Goal: Transaction & Acquisition: Purchase product/service

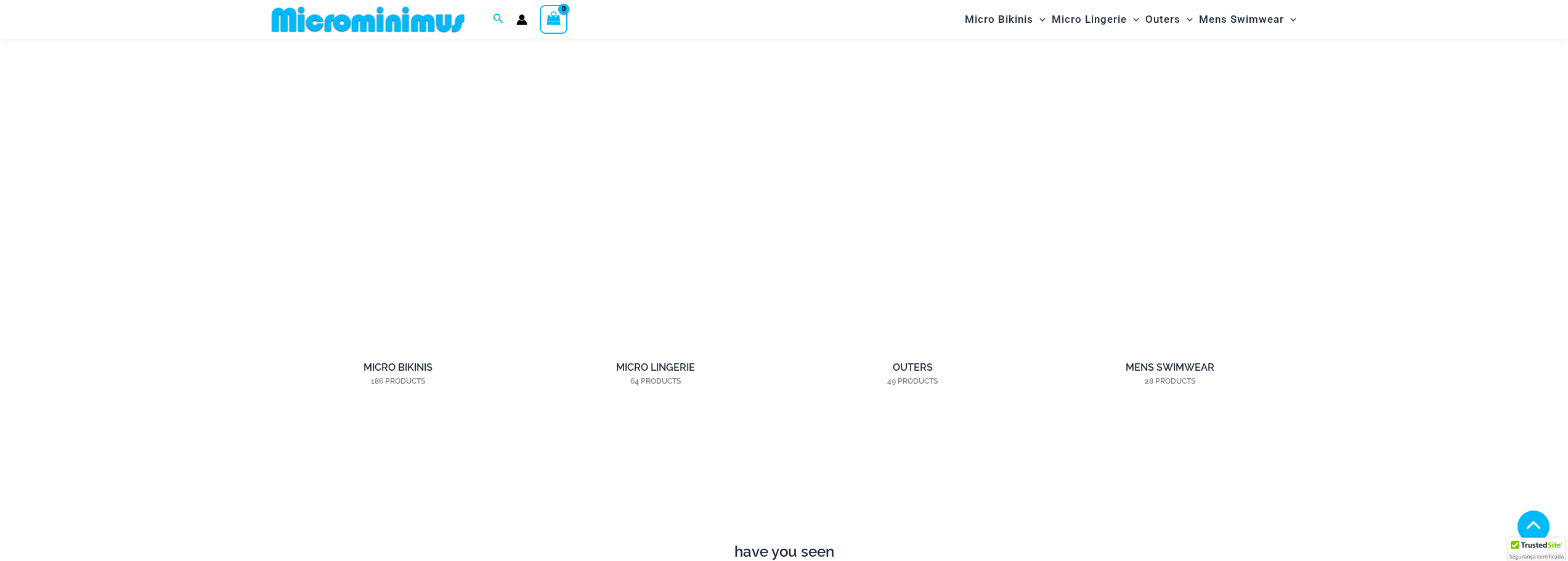
scroll to position [1406, 0]
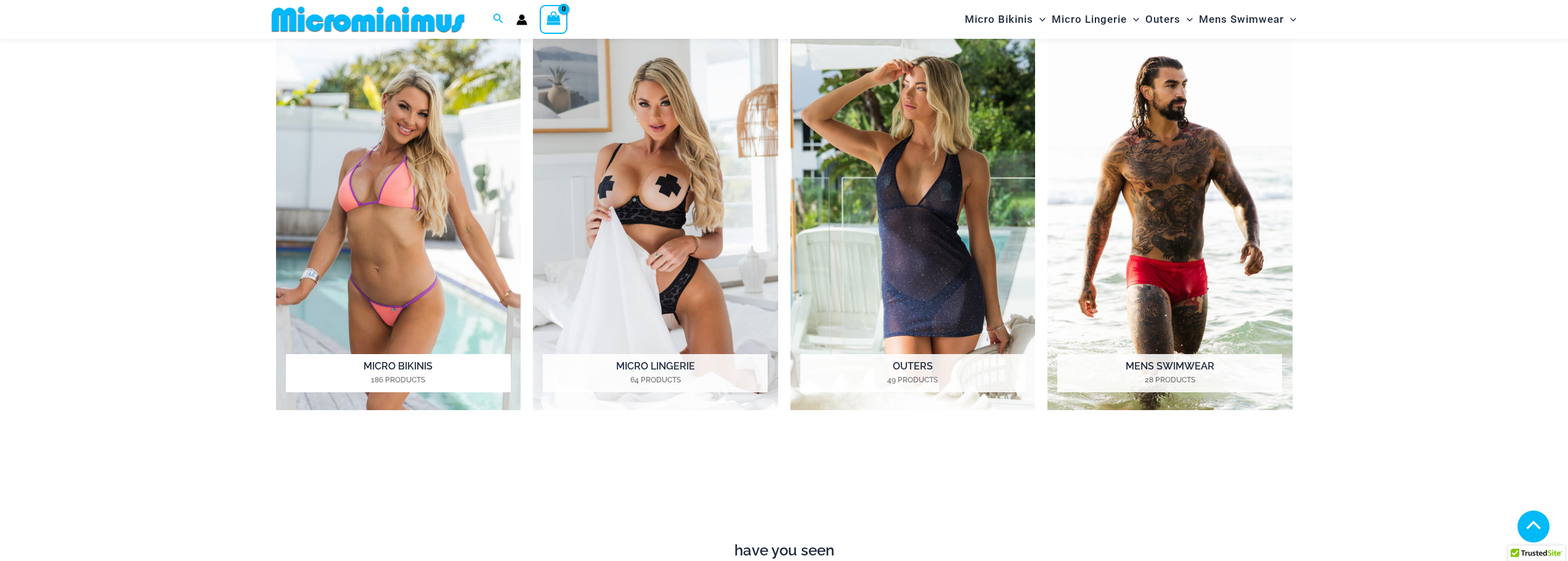
click at [436, 374] on mark "186 Products" at bounding box center [397, 380] width 225 height 11
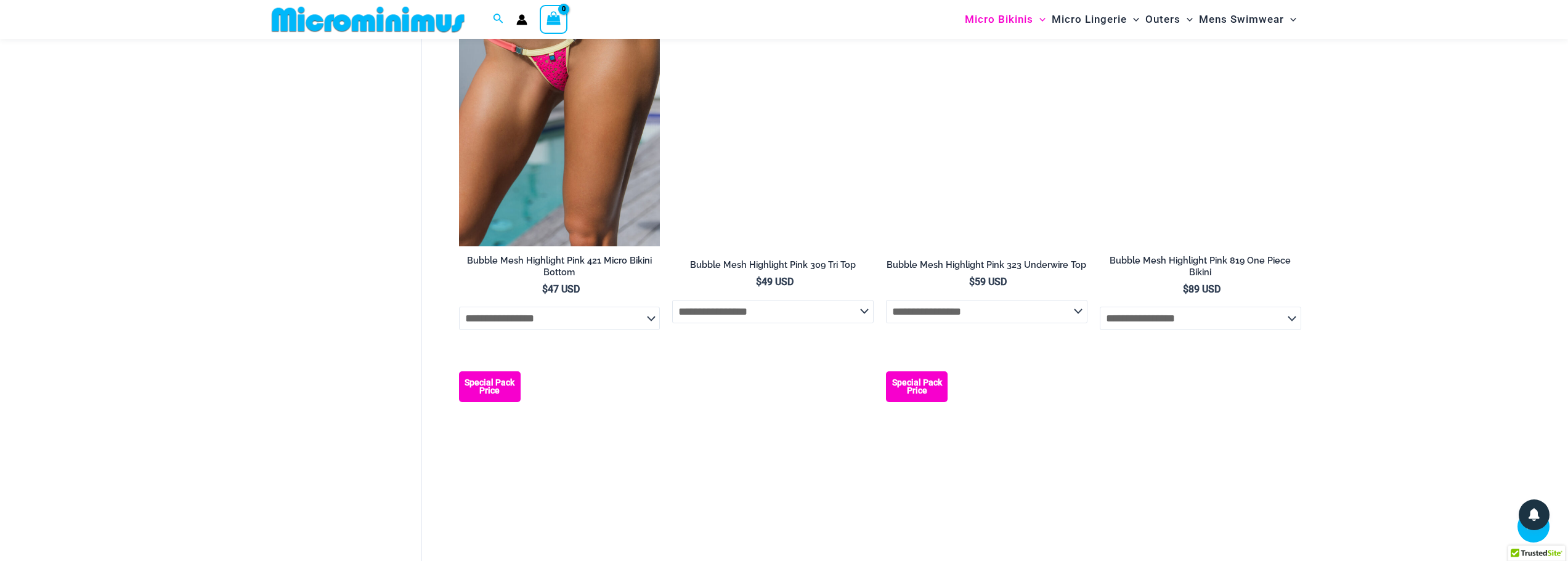
scroll to position [1725, 0]
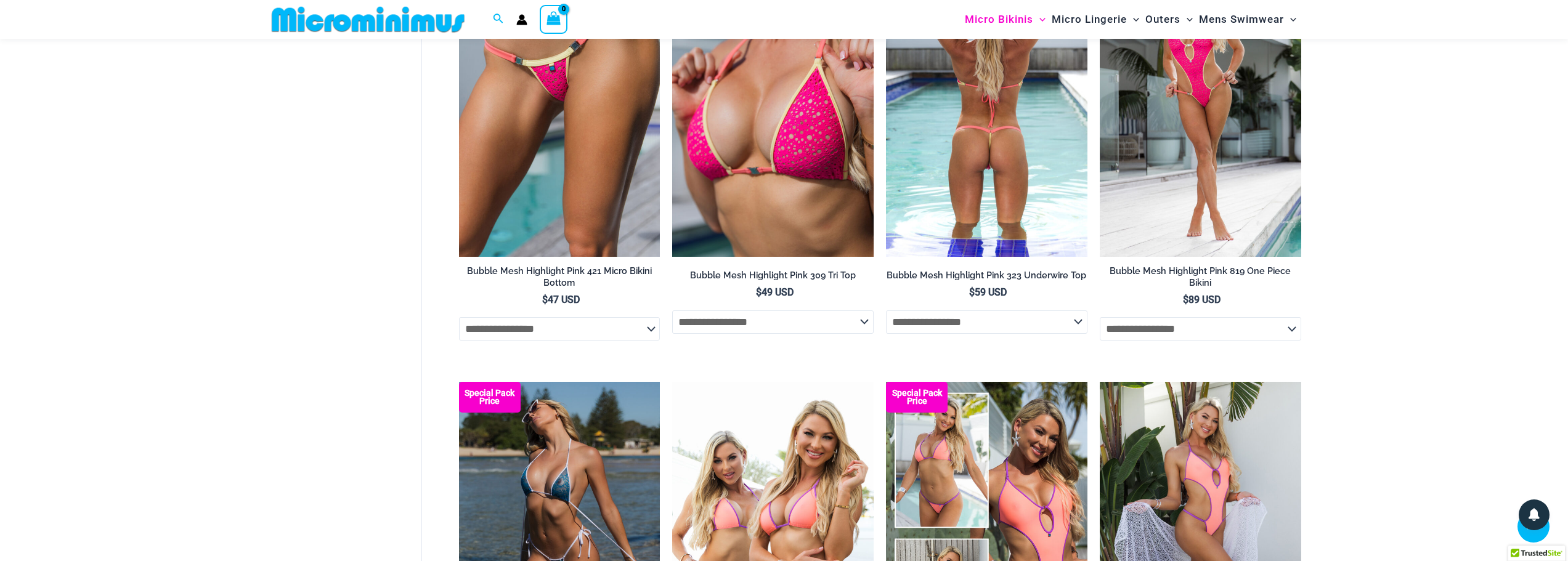
click at [1010, 282] on h2 "Bubble Mesh Highlight Pink 323 Underwire Top" at bounding box center [986, 275] width 201 height 12
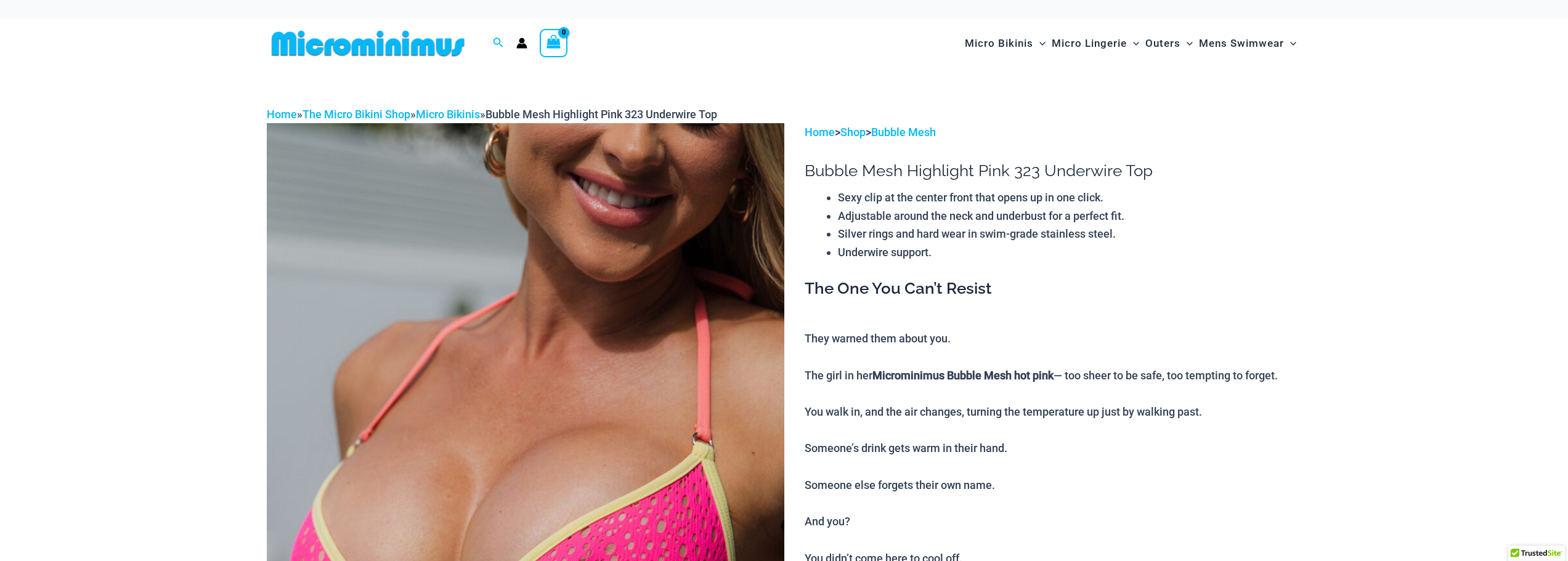
click at [649, 117] on span "Bubble Mesh Highlight Pink 323 Underwire Top" at bounding box center [601, 114] width 231 height 13
copy span "323"
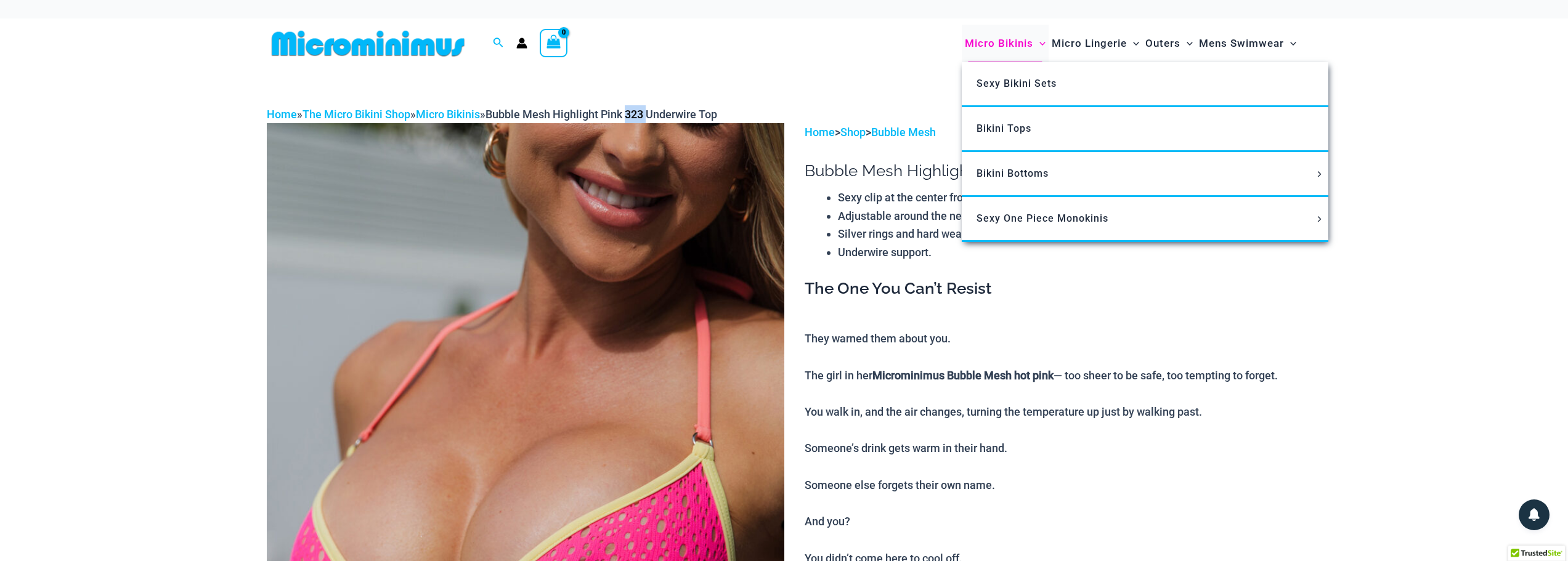
click at [1017, 49] on span "Micro Bikinis" at bounding box center [999, 43] width 69 height 32
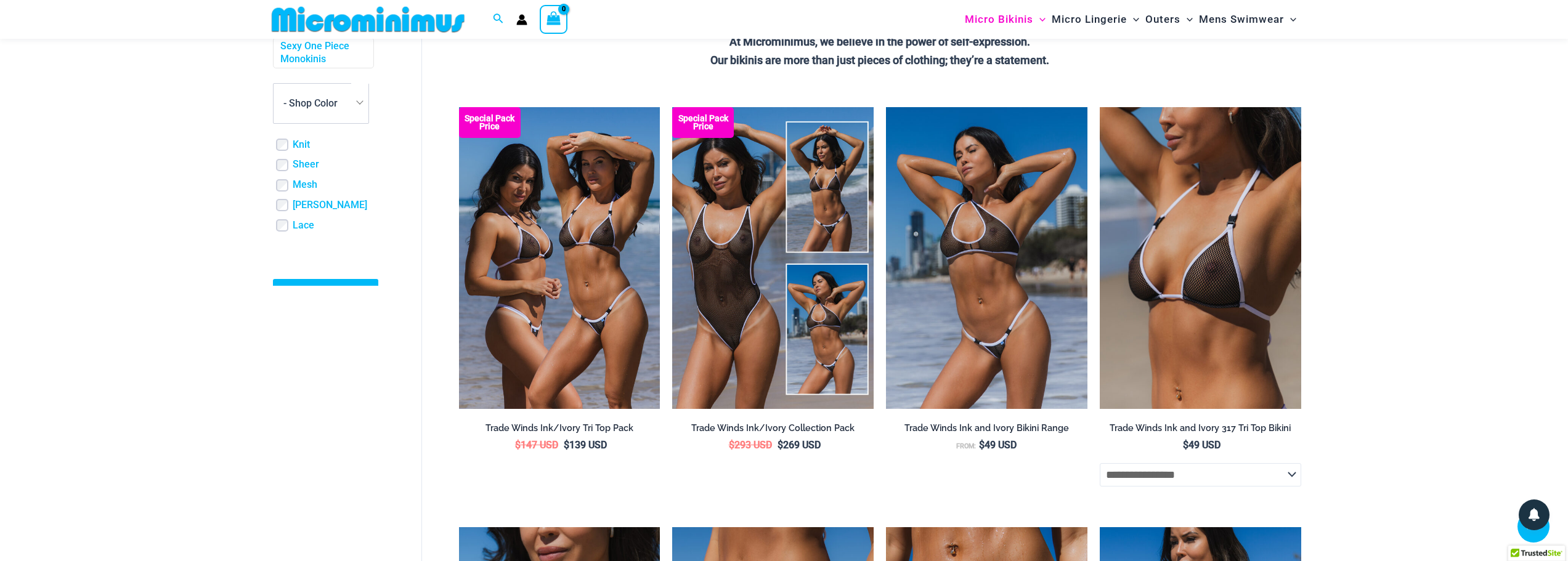
scroll to position [308, 0]
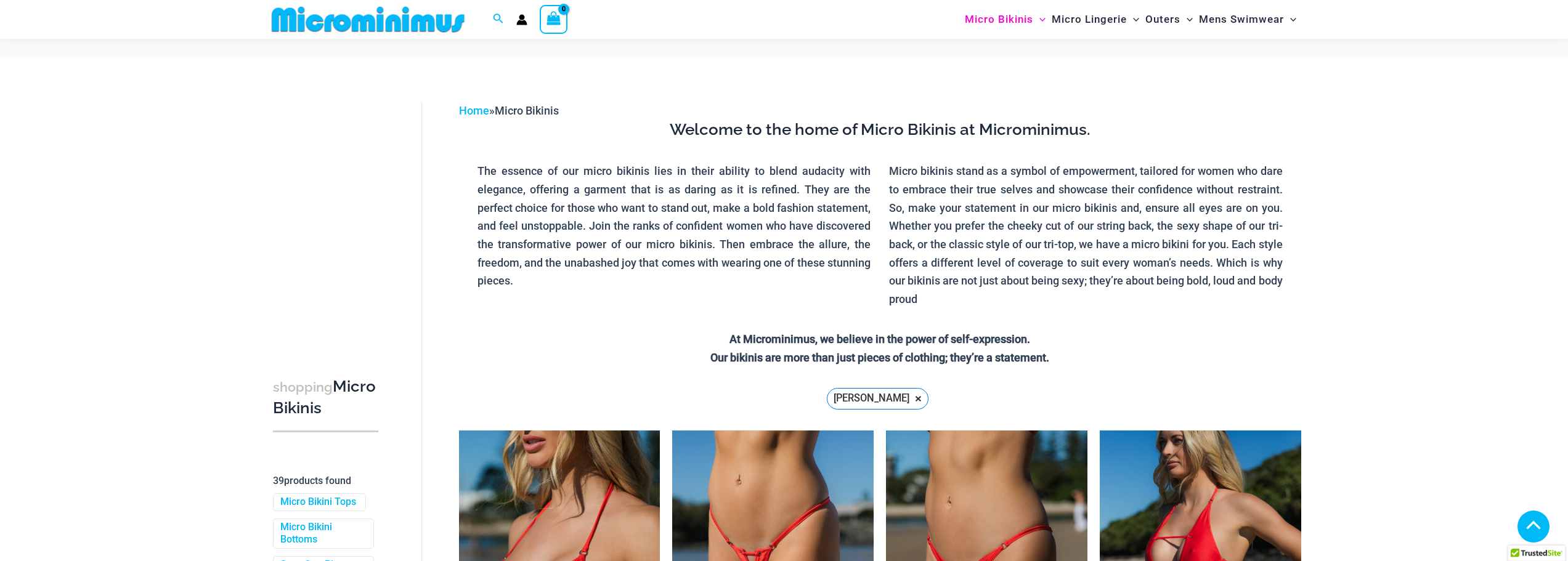
scroll to position [3442, 0]
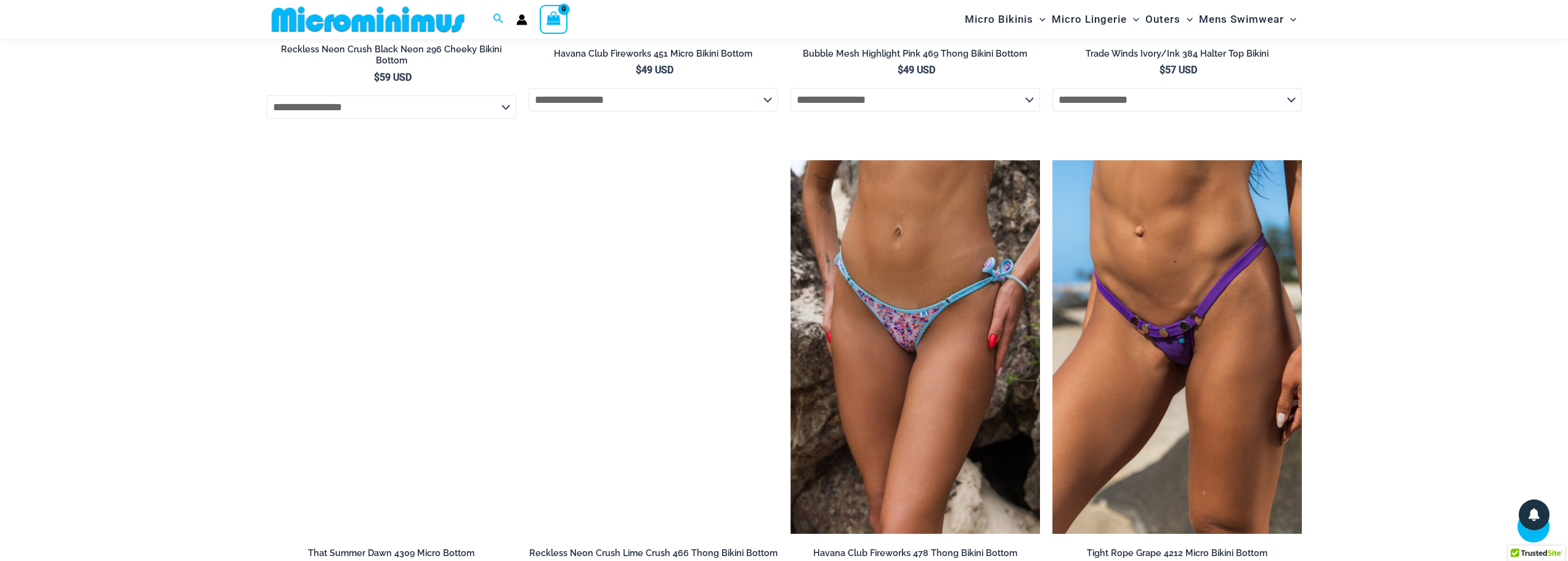
scroll to position [3932, 0]
